Goal: Find specific page/section: Find specific page/section

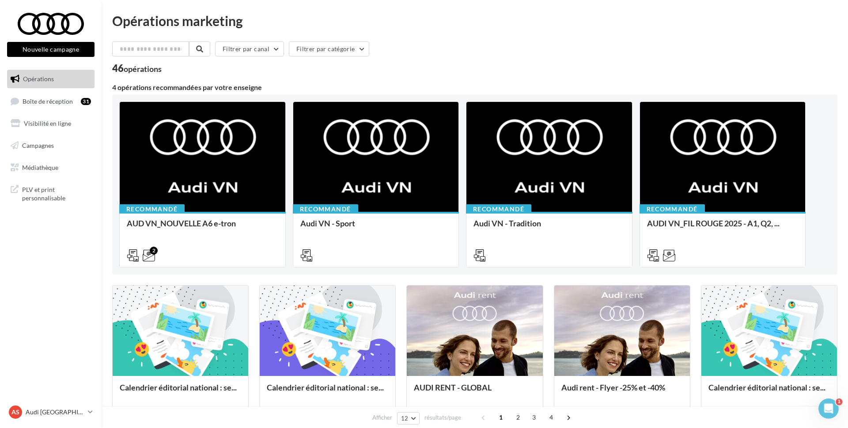
drag, startPoint x: 114, startPoint y: 68, endPoint x: 265, endPoint y: 91, distance: 153.6
click at [265, 91] on div "Filtrer par canal Filtrer par catégorie 46 opérations 4 opérations recommandées…" at bounding box center [474, 408] width 725 height 733
click at [261, 89] on div "4 opérations recommandées par votre enseigne" at bounding box center [474, 87] width 725 height 7
drag, startPoint x: 261, startPoint y: 89, endPoint x: 114, endPoint y: 21, distance: 162.2
click at [114, 21] on div "Opérations marketing Filtrer par canal Filtrer par catégorie 46 opérations 4 op…" at bounding box center [474, 394] width 725 height 760
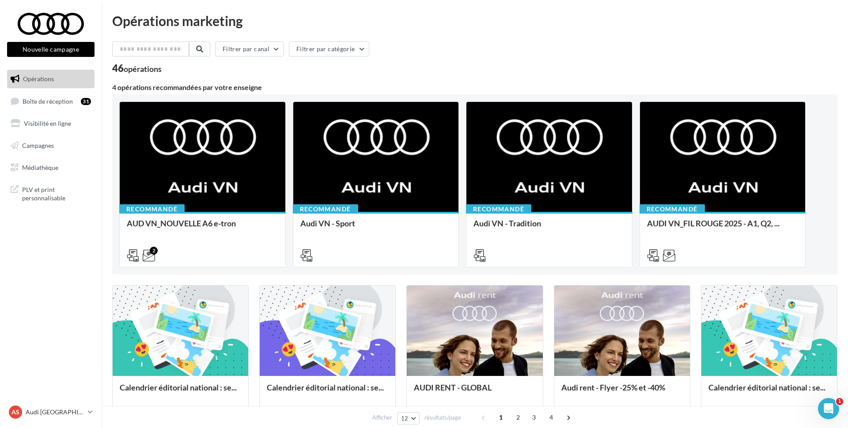
click at [114, 21] on div "Opérations marketing" at bounding box center [474, 20] width 725 height 13
drag, startPoint x: 114, startPoint y: 21, endPoint x: 285, endPoint y: 84, distance: 183.2
click at [285, 84] on div "Opérations marketing Filtrer par canal Filtrer par catégorie 46 opérations 4 op…" at bounding box center [474, 394] width 725 height 760
click at [261, 88] on div "4 opérations recommandées par votre enseigne" at bounding box center [474, 87] width 725 height 7
drag, startPoint x: 261, startPoint y: 88, endPoint x: 110, endPoint y: 19, distance: 166.4
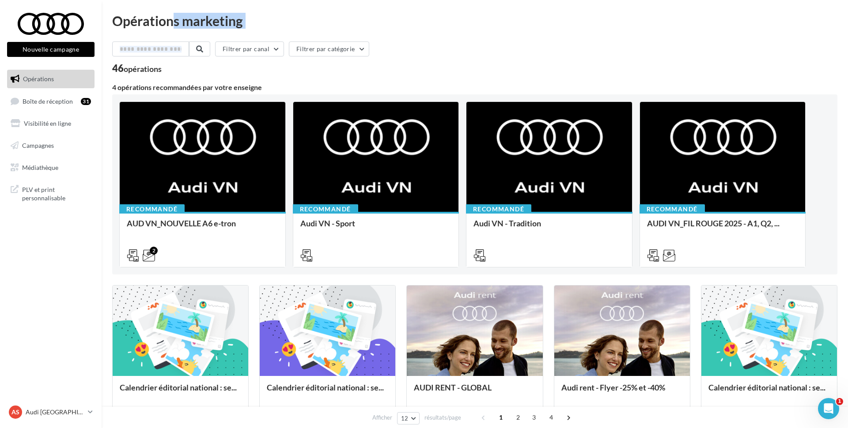
click at [110, 19] on div "Opérations marketing Filtrer par canal Filtrer par catégorie 46 opérations 4 op…" at bounding box center [475, 397] width 747 height 767
click at [115, 21] on div "Opérations marketing" at bounding box center [474, 20] width 725 height 13
drag, startPoint x: 115, startPoint y: 21, endPoint x: 265, endPoint y: 89, distance: 164.9
click at [265, 89] on div "Opérations marketing Filtrer par canal Filtrer par catégorie 46 opérations 4 op…" at bounding box center [474, 394] width 725 height 760
click at [262, 89] on div "4 opérations recommandées par votre enseigne" at bounding box center [474, 87] width 725 height 7
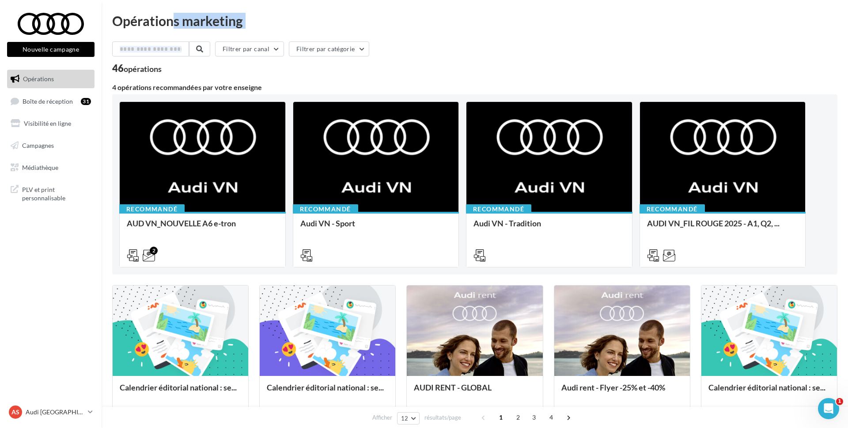
drag, startPoint x: 261, startPoint y: 90, endPoint x: 111, endPoint y: 19, distance: 165.4
click at [111, 19] on div "Opérations marketing Filtrer par canal Filtrer par catégorie 46 opérations 4 op…" at bounding box center [475, 397] width 747 height 767
click at [114, 87] on div "4 opérations recommandées par votre enseigne" at bounding box center [474, 87] width 725 height 7
drag, startPoint x: 261, startPoint y: 89, endPoint x: 112, endPoint y: 20, distance: 164.0
click at [111, 20] on div "Opérations marketing Filtrer par canal Filtrer par catégorie 46 opérations 4 op…" at bounding box center [475, 397] width 747 height 767
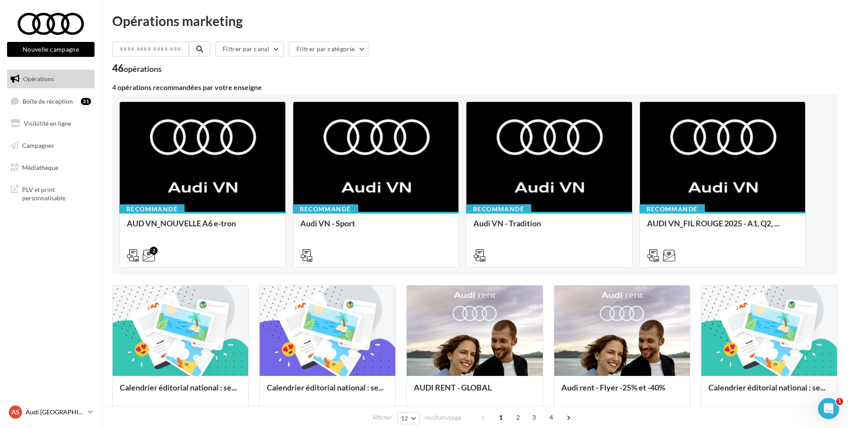
click at [39, 409] on p "Audi [GEOGRAPHIC_DATA]" at bounding box center [55, 412] width 59 height 9
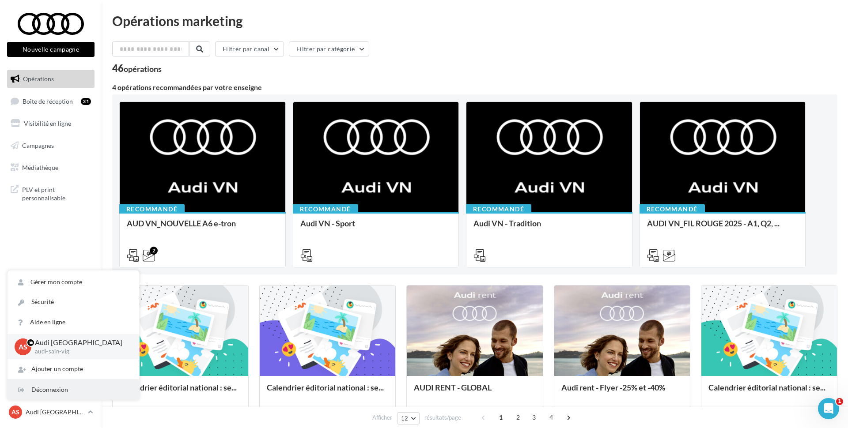
click at [47, 390] on div "Déconnexion" at bounding box center [74, 390] width 132 height 20
